Goal: Information Seeking & Learning: Learn about a topic

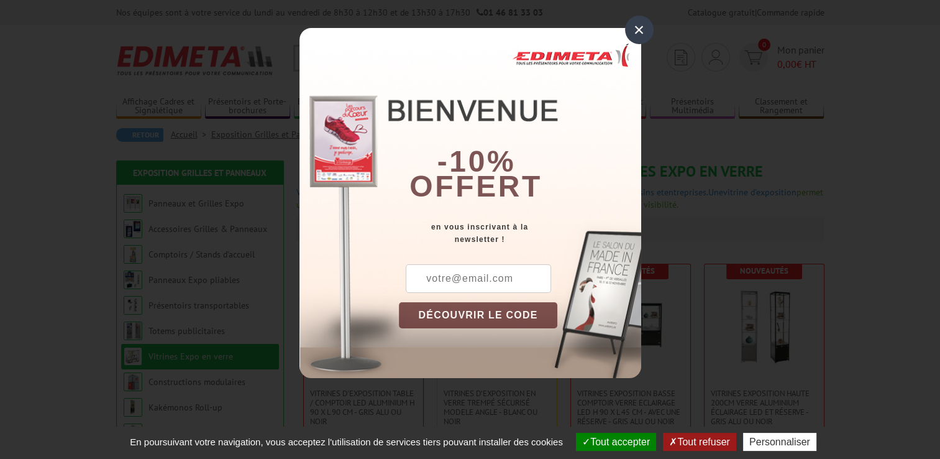
click at [637, 27] on div "×" at bounding box center [639, 30] width 29 height 29
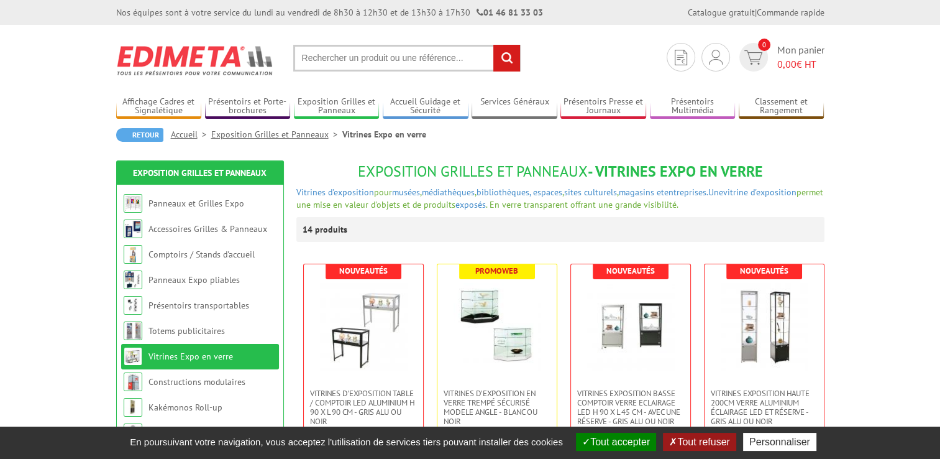
click at [342, 58] on input "text" at bounding box center [406, 58] width 227 height 27
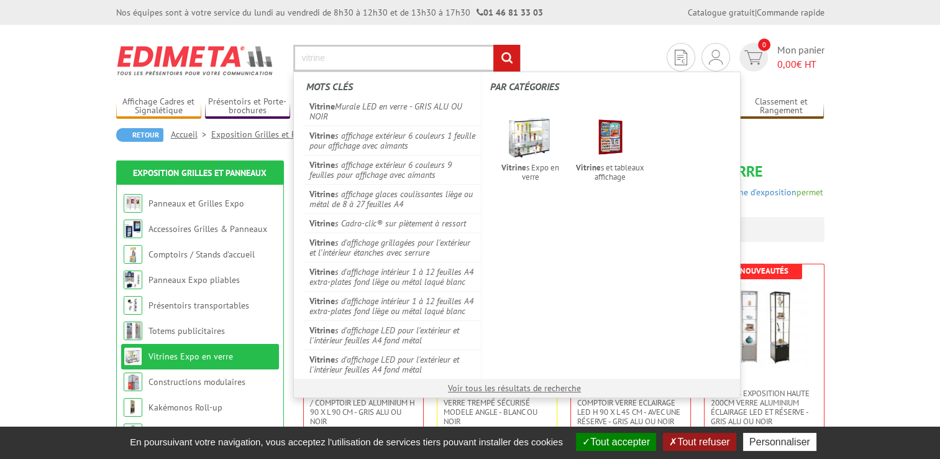
type input "vitrine"
click at [493, 45] on input "rechercher" at bounding box center [506, 58] width 27 height 27
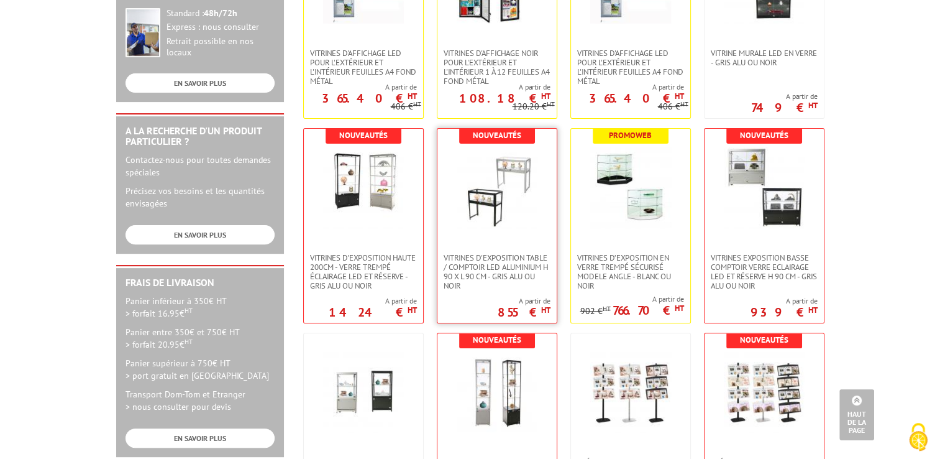
scroll to position [354, 0]
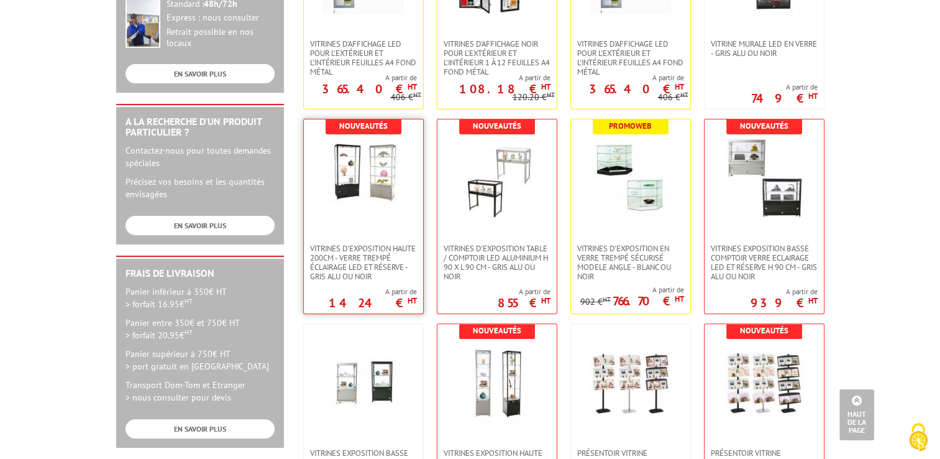
click at [354, 194] on img at bounding box center [363, 178] width 81 height 81
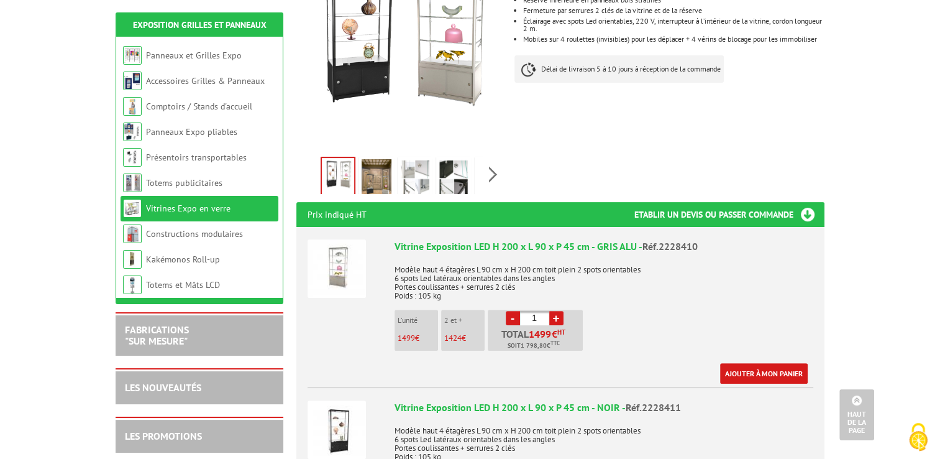
scroll to position [325, 0]
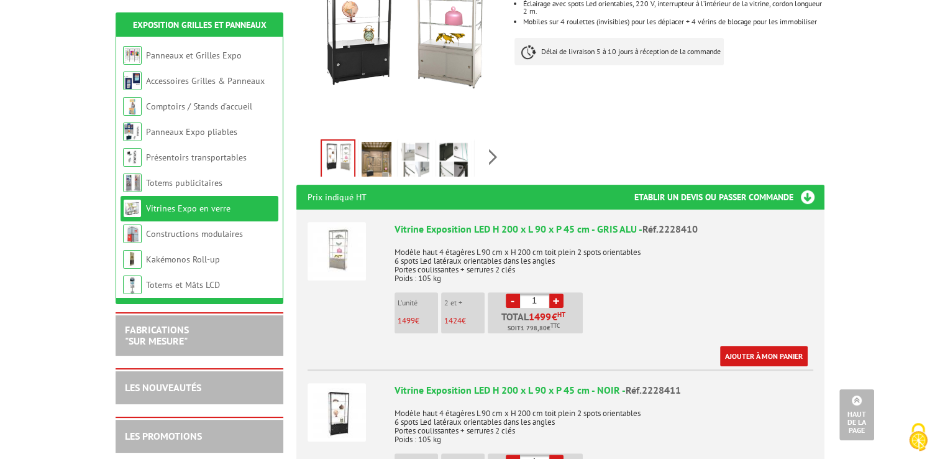
click at [557, 293] on link "+" at bounding box center [556, 300] width 14 height 14
click at [510, 293] on link "-" at bounding box center [513, 300] width 14 height 14
type input "1"
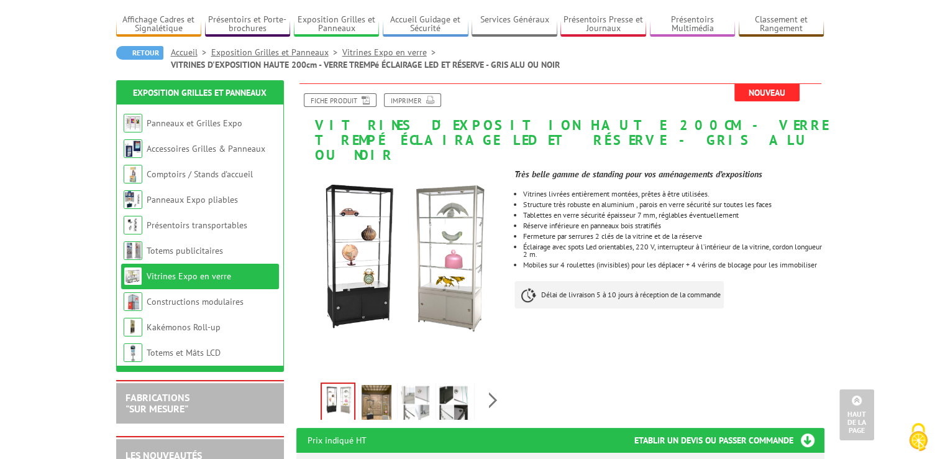
scroll to position [62, 0]
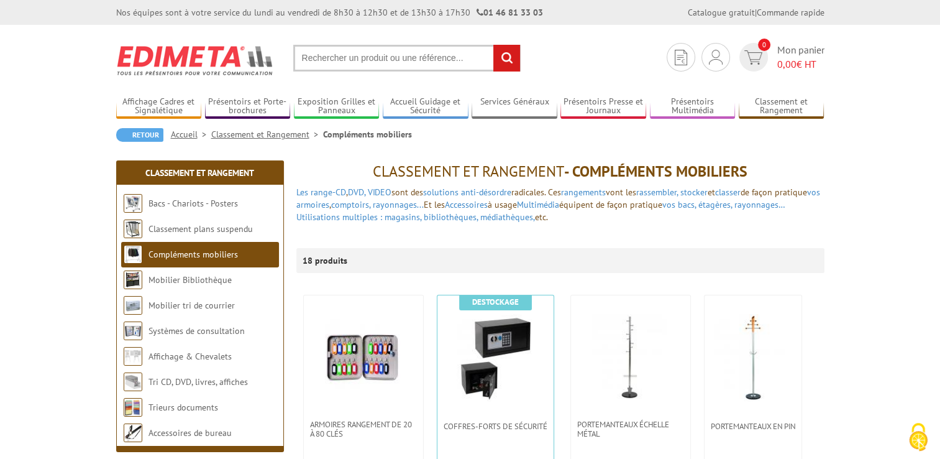
click at [349, 56] on input "text" at bounding box center [406, 58] width 227 height 27
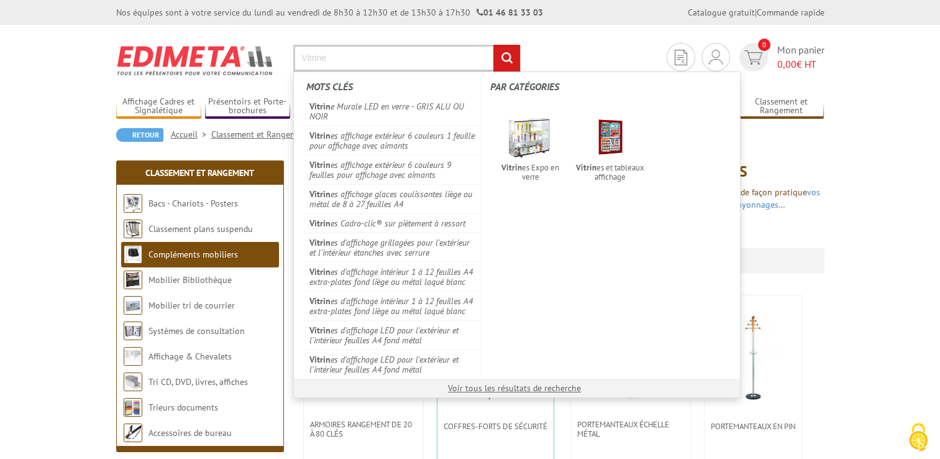
type input "Vitrine"
click at [493, 45] on input "rechercher" at bounding box center [506, 58] width 27 height 27
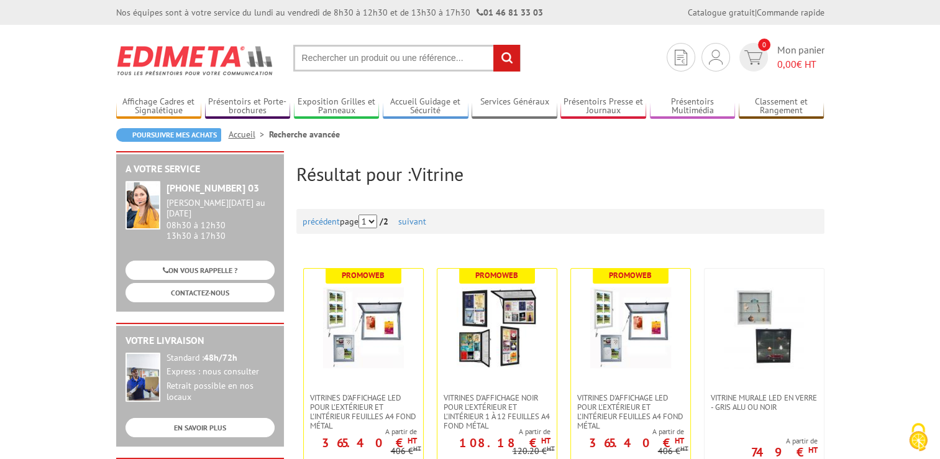
click at [375, 66] on input "text" at bounding box center [406, 58] width 227 height 27
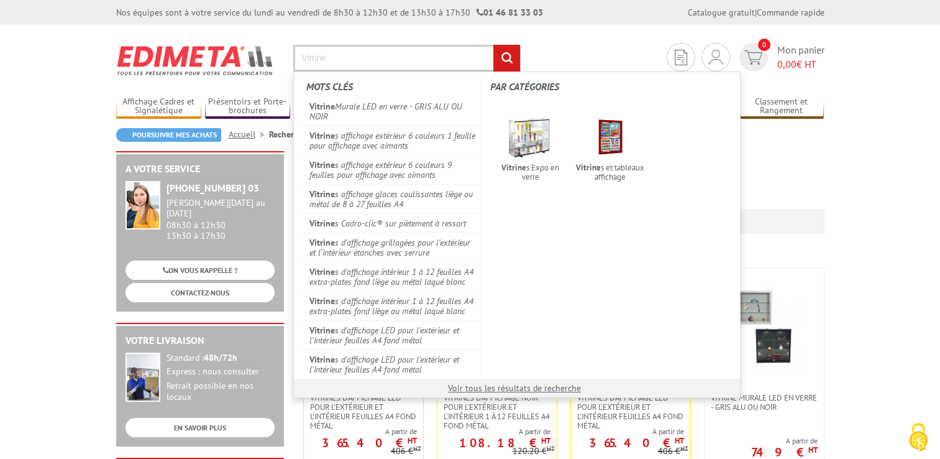
type input "Vitrine"
click at [493, 45] on input "rechercher" at bounding box center [506, 58] width 27 height 27
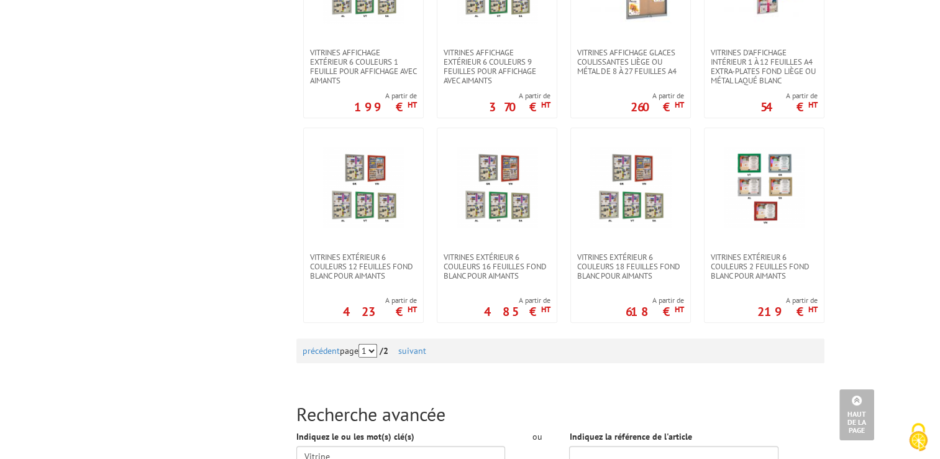
scroll to position [1213, 0]
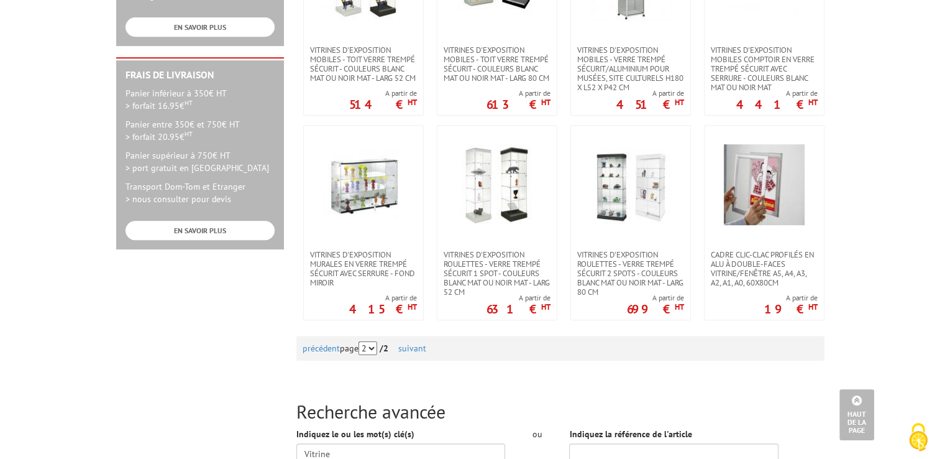
scroll to position [572, 0]
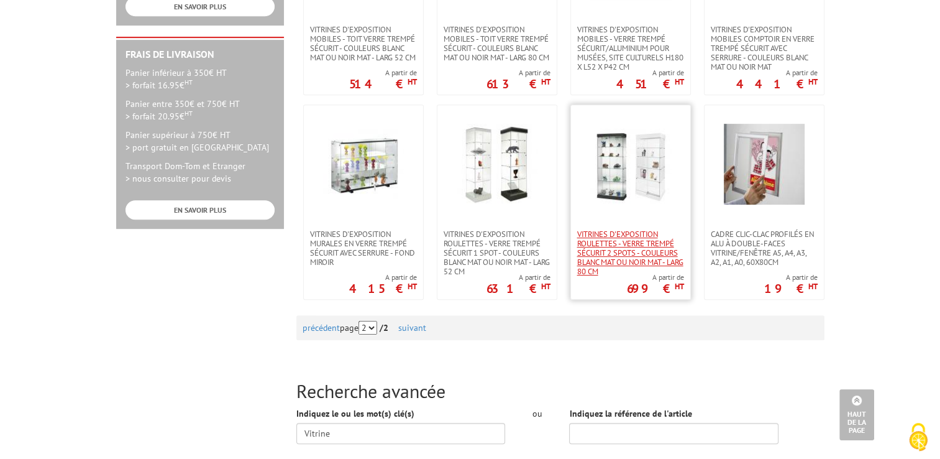
click at [640, 235] on span "Vitrines d'exposition roulettes - verre trempé sécurit 2 spots - couleurs blanc…" at bounding box center [630, 252] width 107 height 47
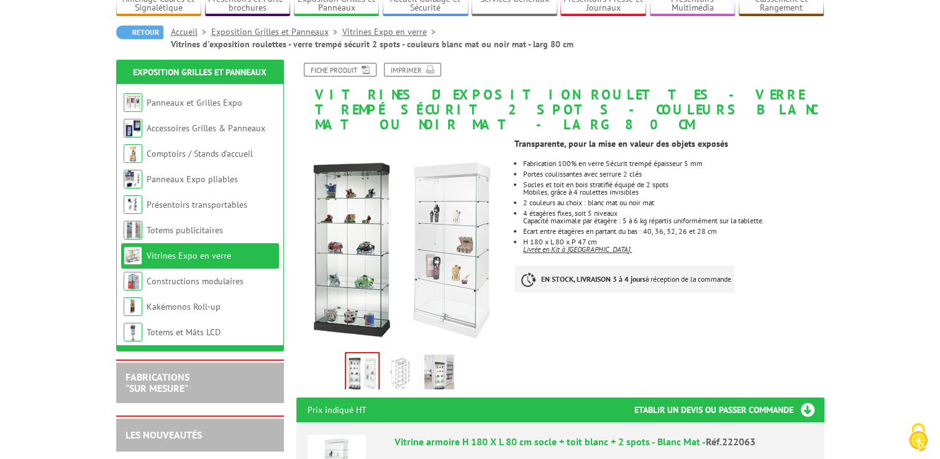
scroll to position [145, 0]
